Goal: Information Seeking & Learning: Find specific fact

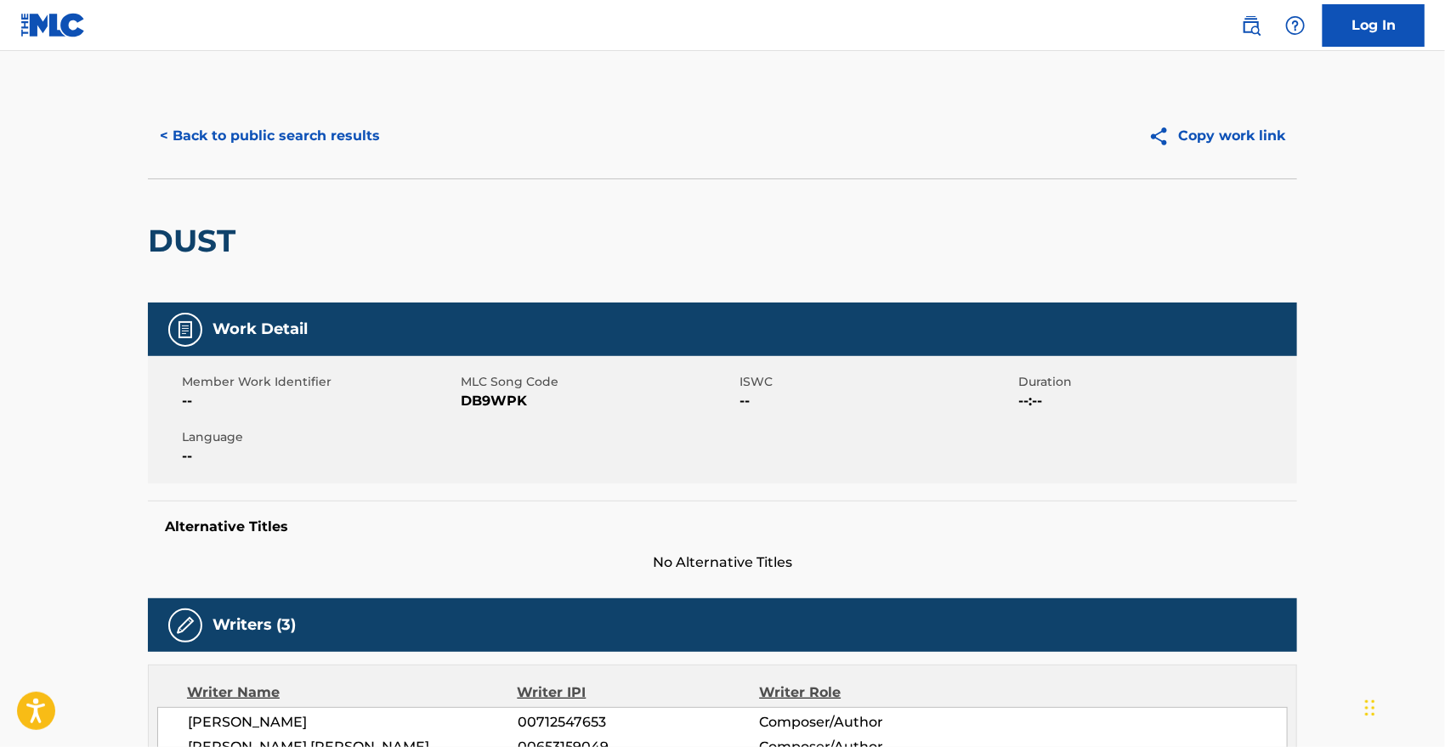
click at [308, 114] on div "< Back to public search results Copy work link" at bounding box center [722, 135] width 1149 height 85
click at [324, 133] on button "< Back to public search results" at bounding box center [270, 136] width 244 height 42
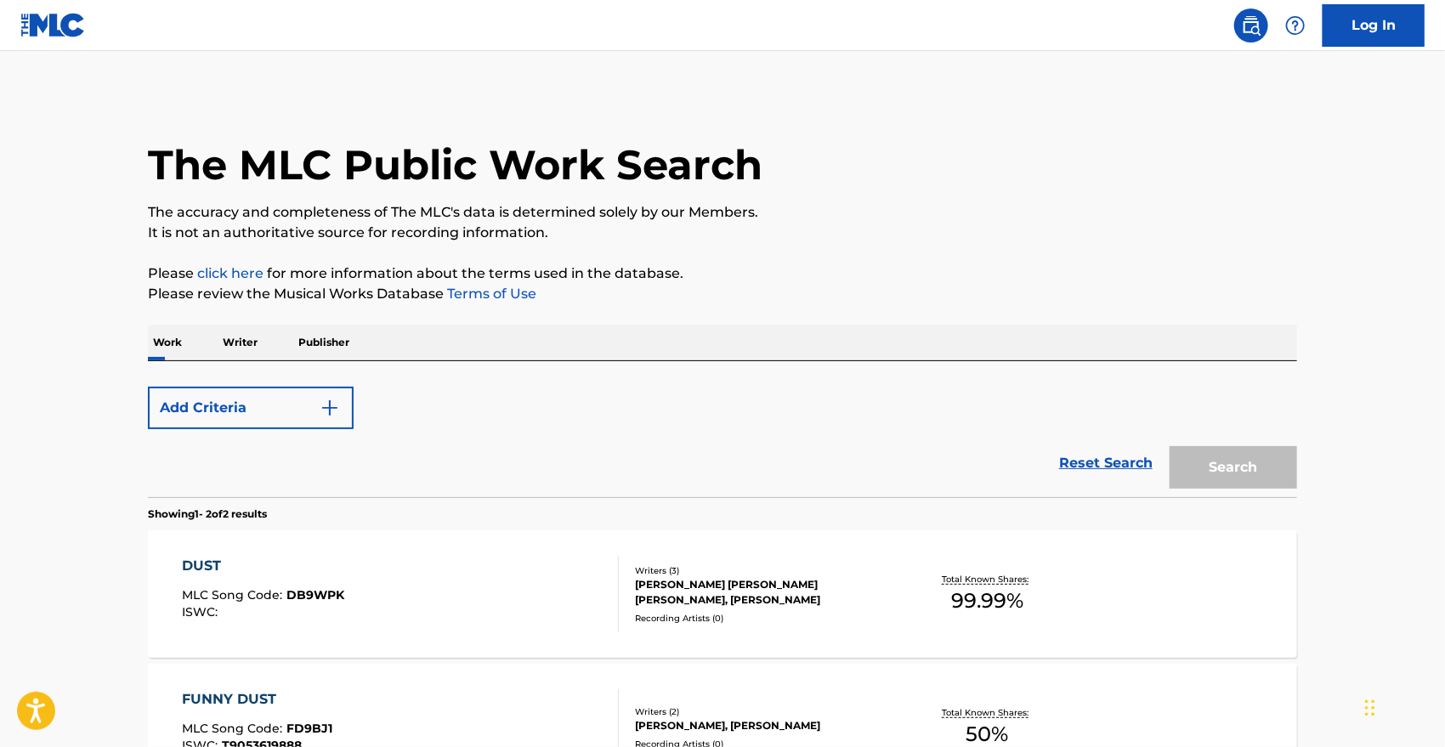
scroll to position [213, 0]
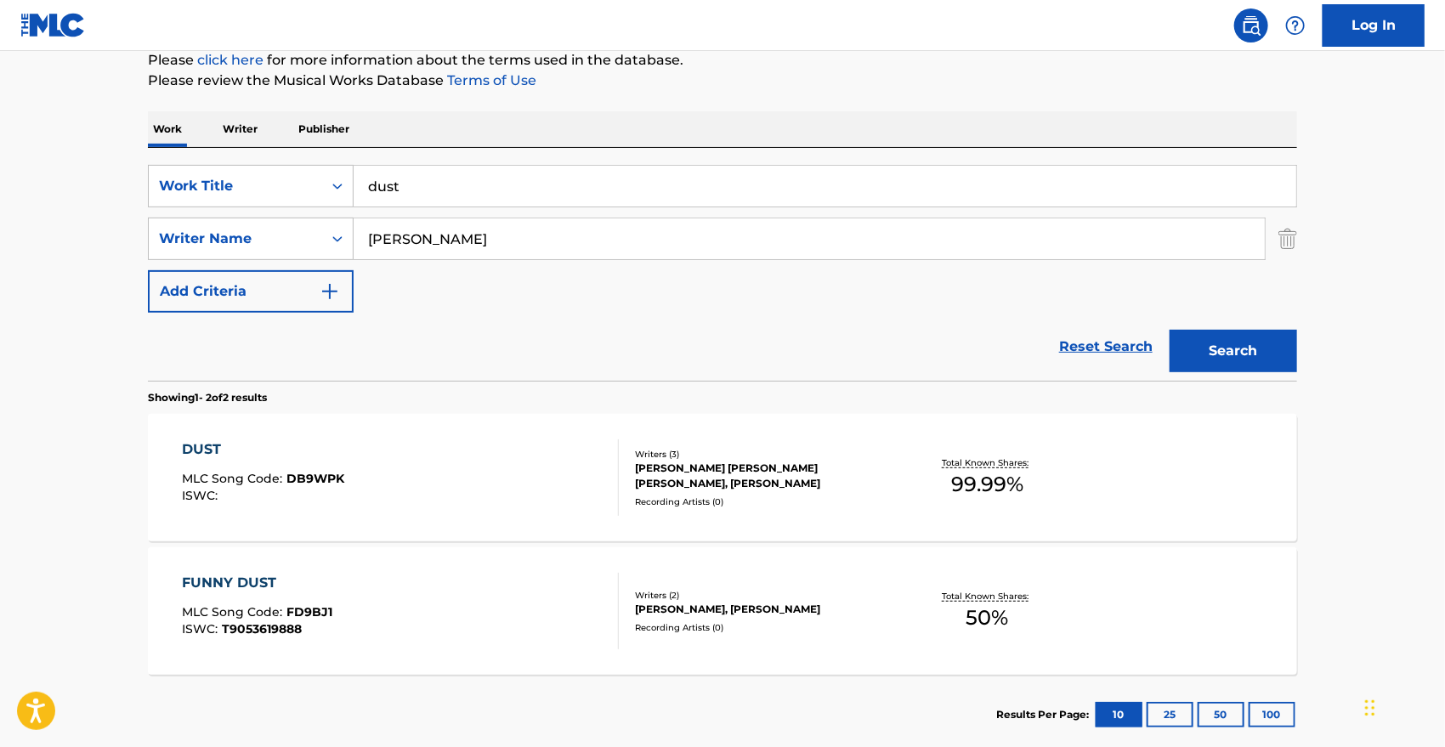
click at [564, 184] on input "dust" at bounding box center [825, 186] width 942 height 41
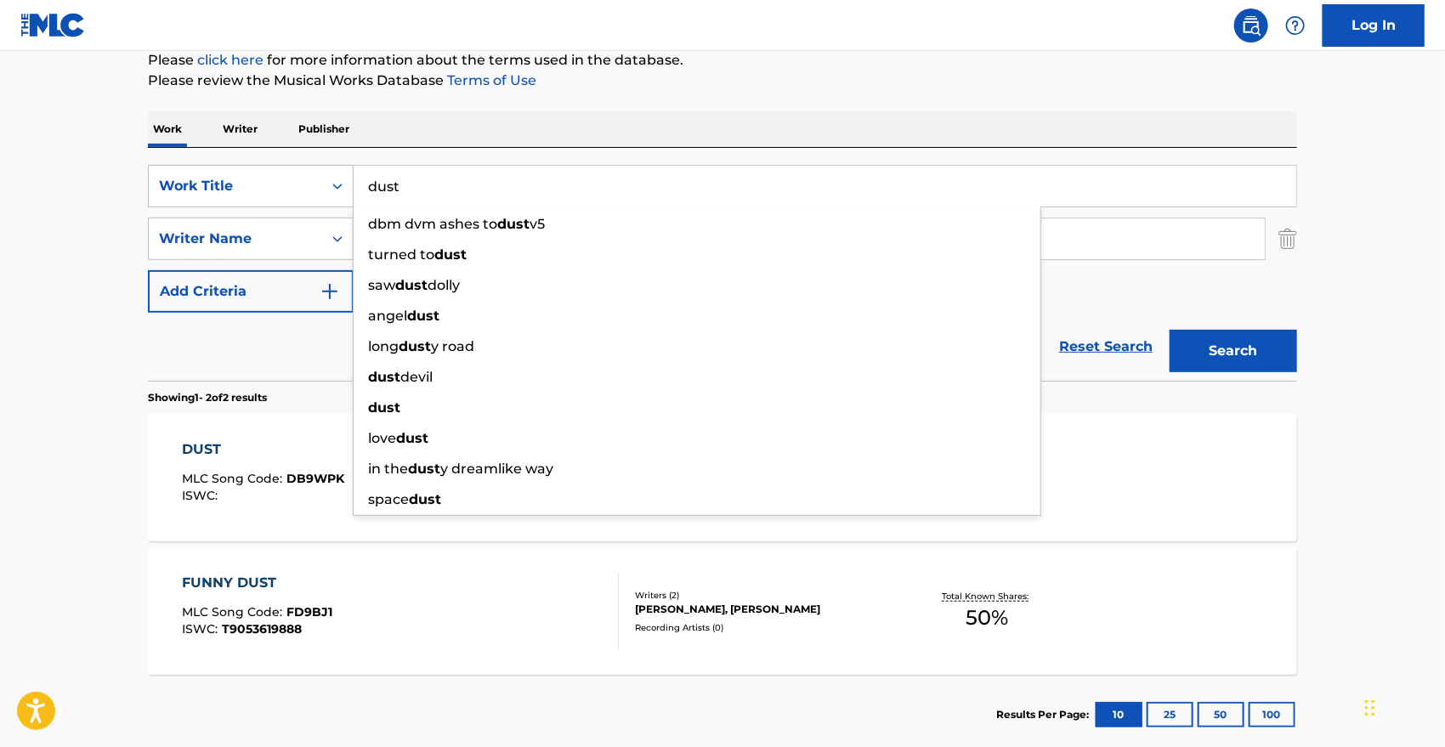
click at [564, 184] on input "dust" at bounding box center [825, 186] width 942 height 41
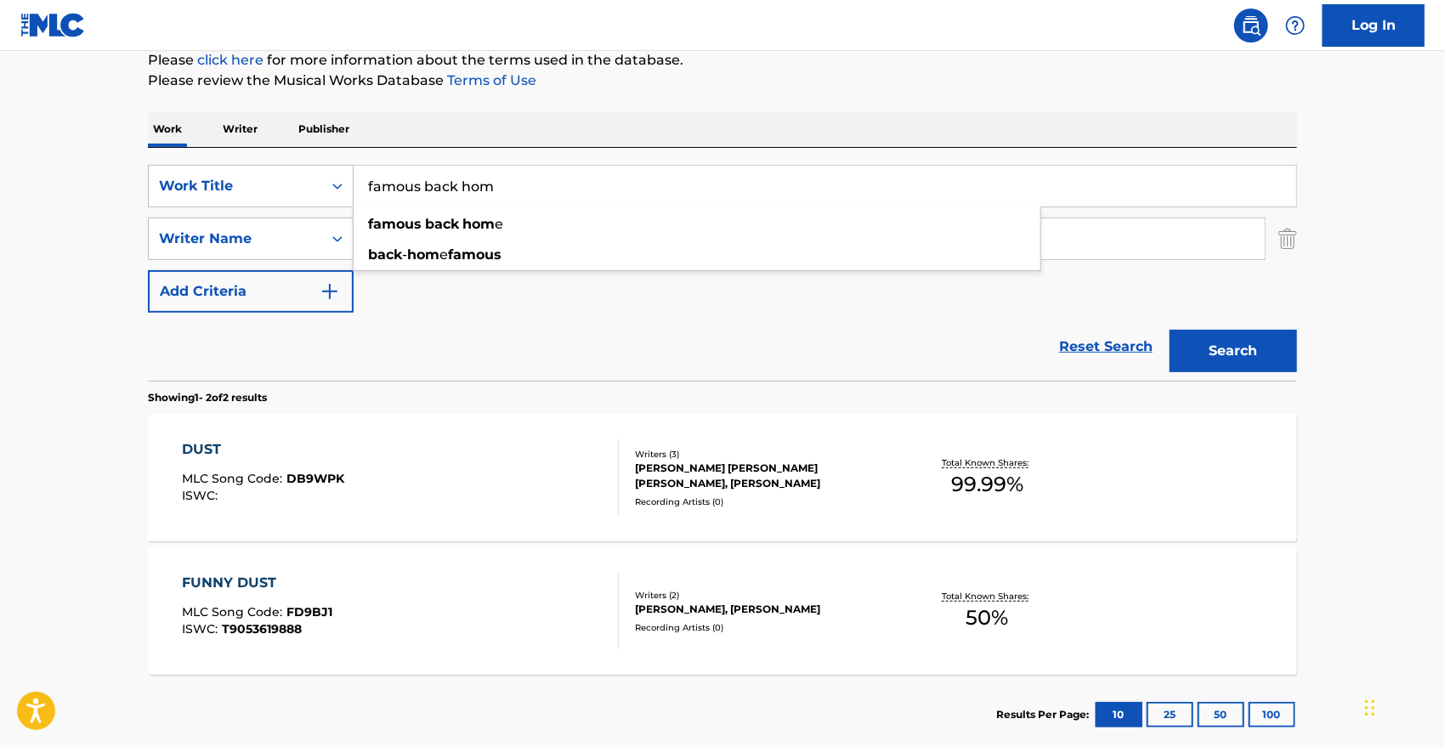
click at [1169, 330] on button "Search" at bounding box center [1232, 351] width 127 height 42
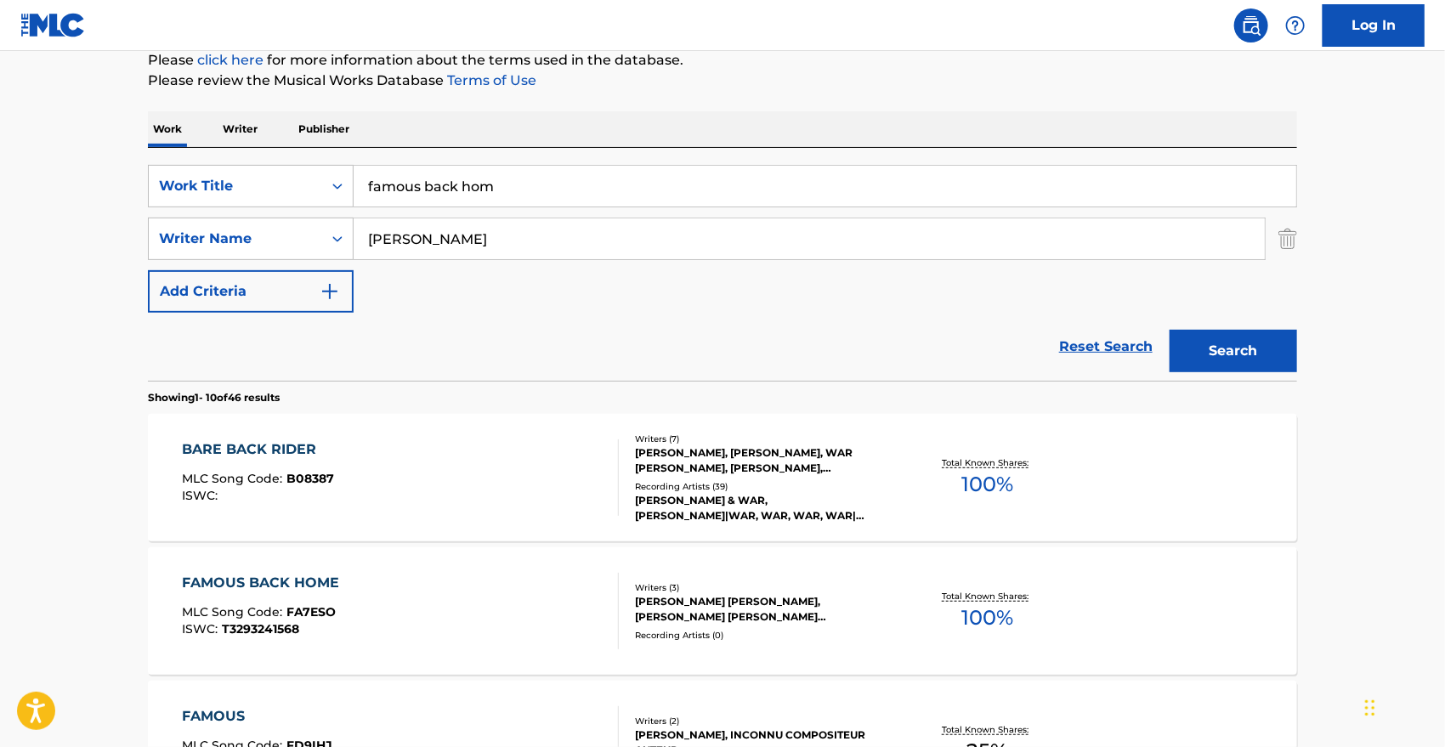
click at [585, 195] on input "famous back hom" at bounding box center [825, 186] width 942 height 41
type input "famous back home"
click at [1169, 330] on button "Search" at bounding box center [1232, 351] width 127 height 42
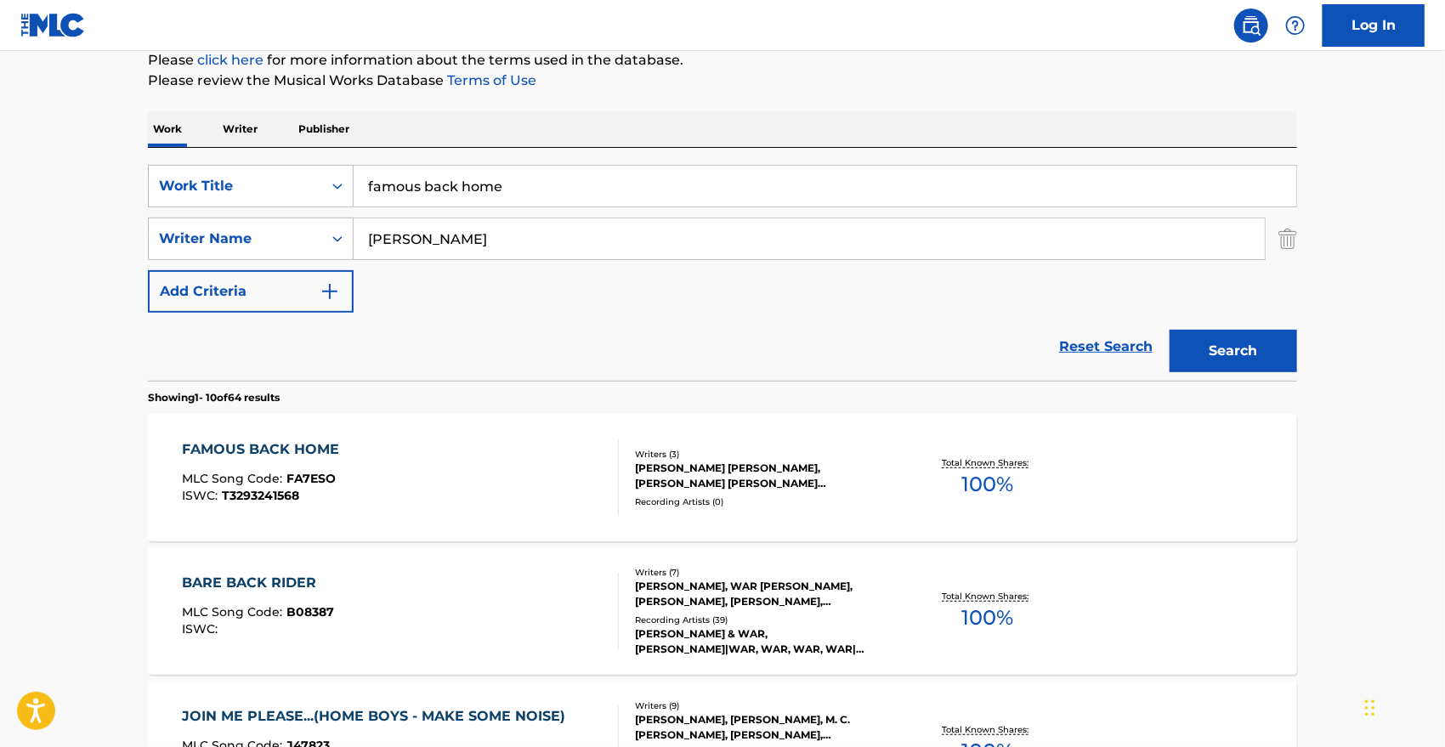
click at [273, 457] on div "FAMOUS BACK HOME" at bounding box center [266, 449] width 166 height 20
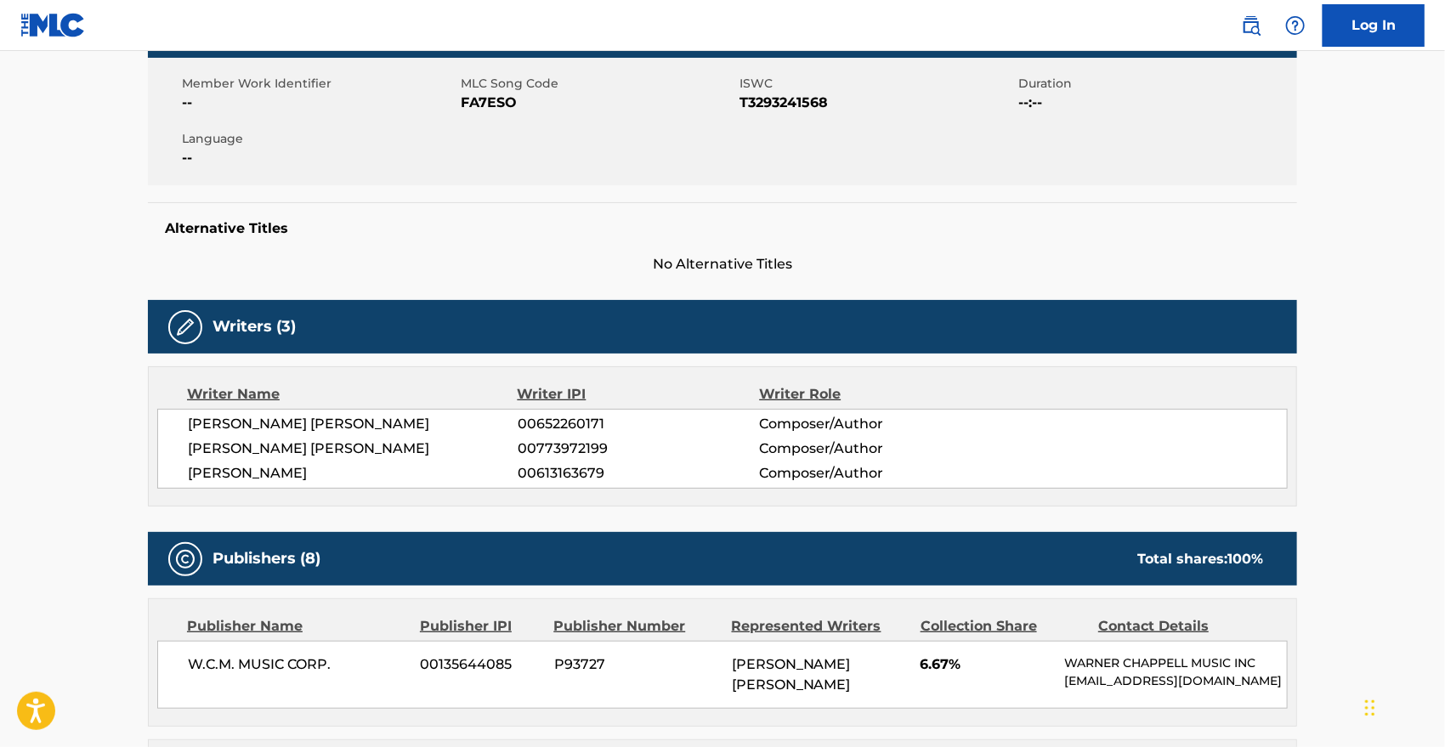
scroll to position [75, 0]
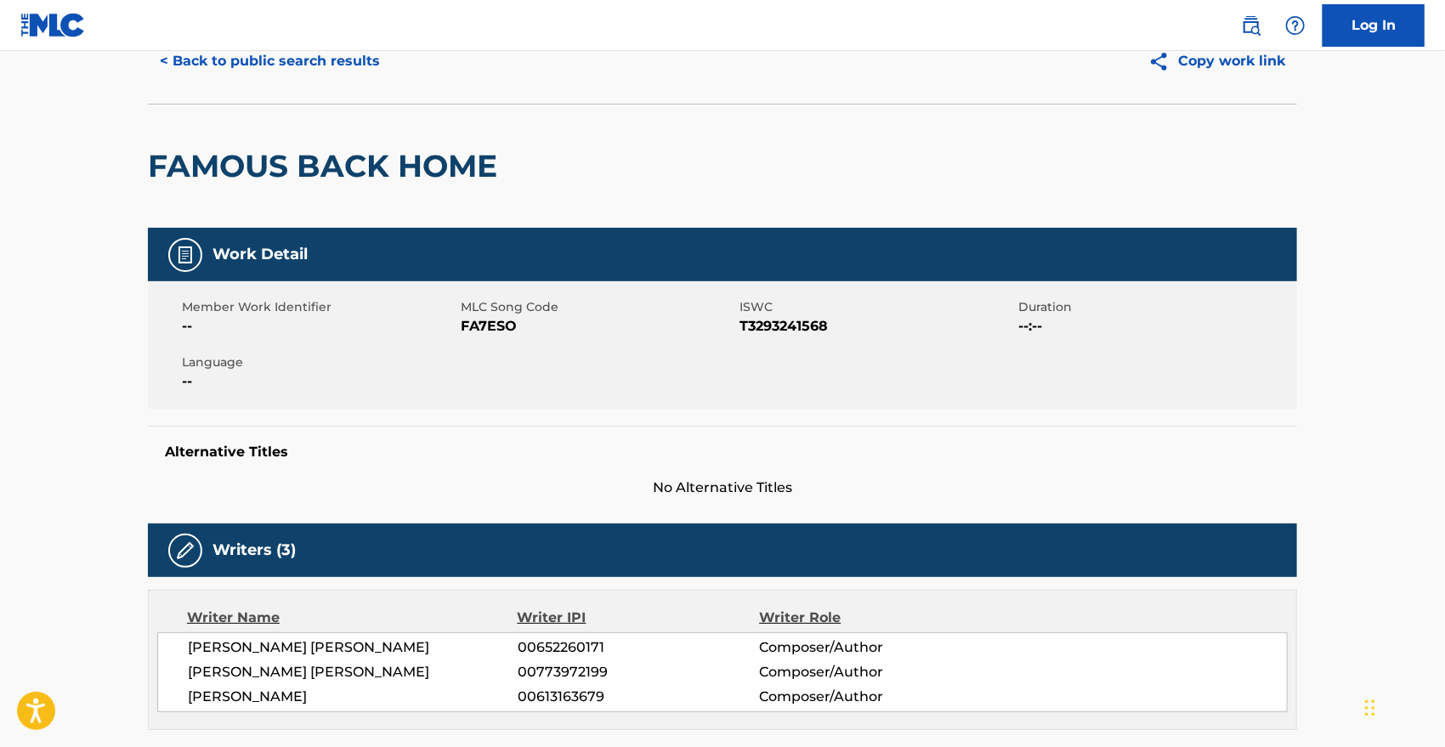
click at [489, 323] on span "FA7ESO" at bounding box center [598, 326] width 274 height 20
copy span "FA7ESO"
